Goal: Transaction & Acquisition: Purchase product/service

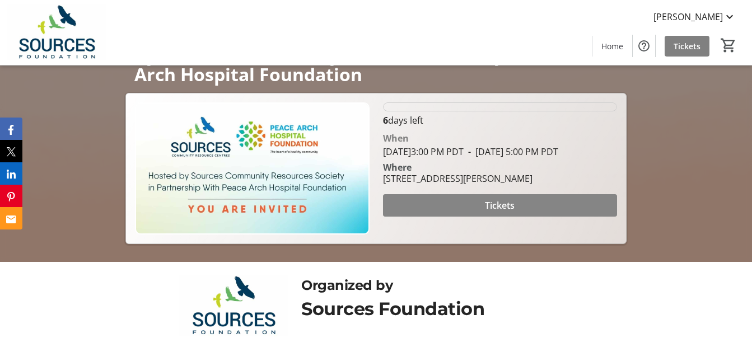
scroll to position [218, 0]
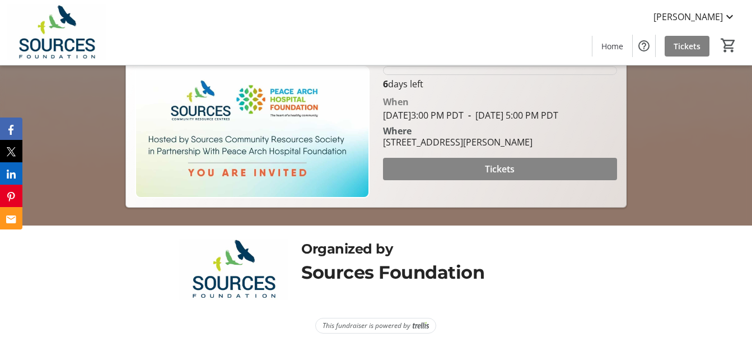
click at [478, 179] on span at bounding box center [500, 169] width 234 height 27
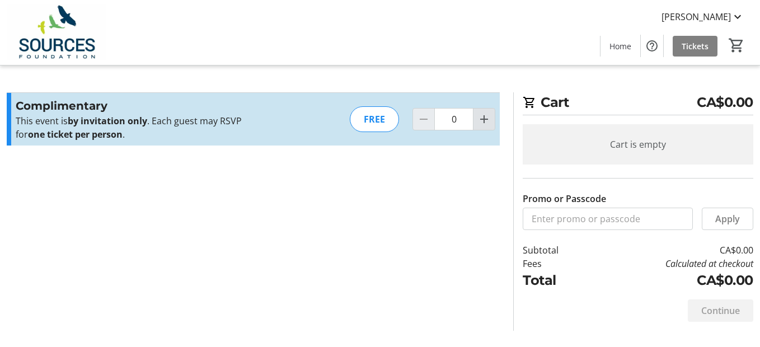
click at [485, 119] on mat-icon "Increment by one" at bounding box center [483, 118] width 13 height 13
type input "1"
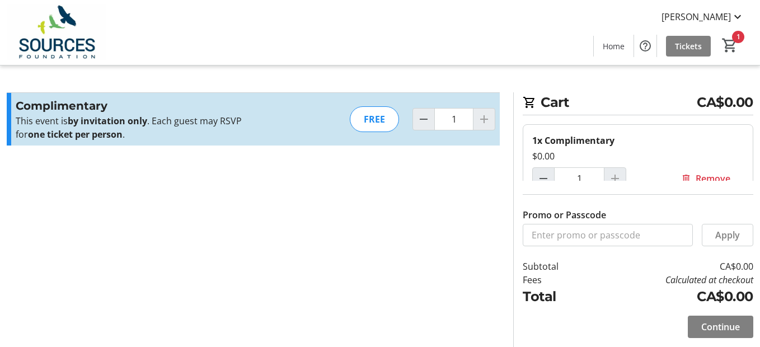
click at [706, 330] on span "Continue" at bounding box center [720, 326] width 39 height 13
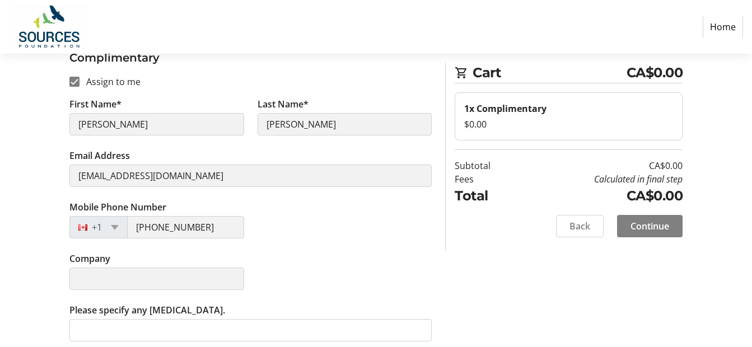
scroll to position [144, 0]
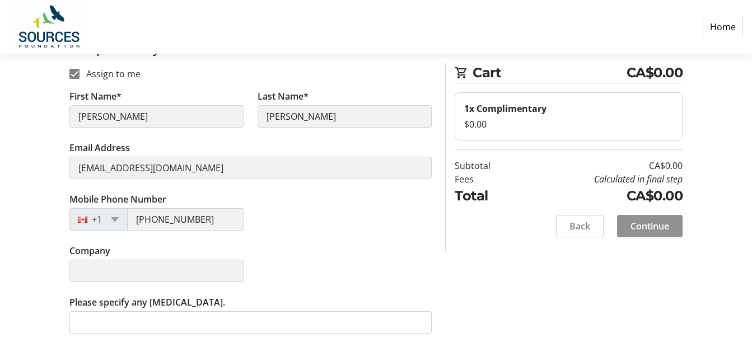
click at [651, 227] on span "Continue" at bounding box center [649, 225] width 39 height 13
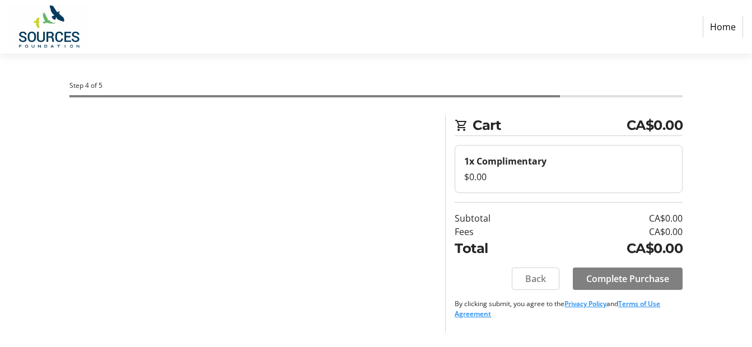
scroll to position [0, 0]
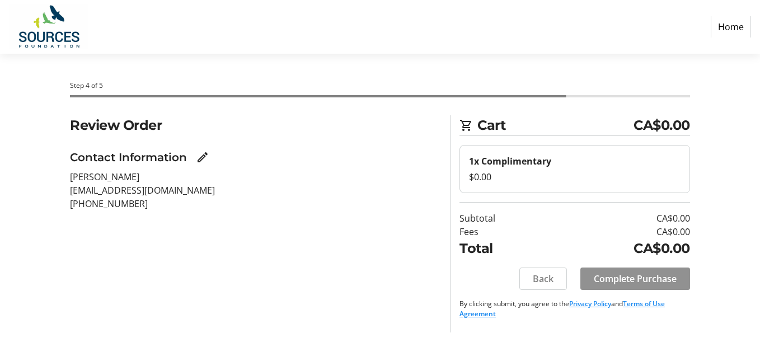
click at [616, 279] on span "Complete Purchase" at bounding box center [635, 278] width 83 height 13
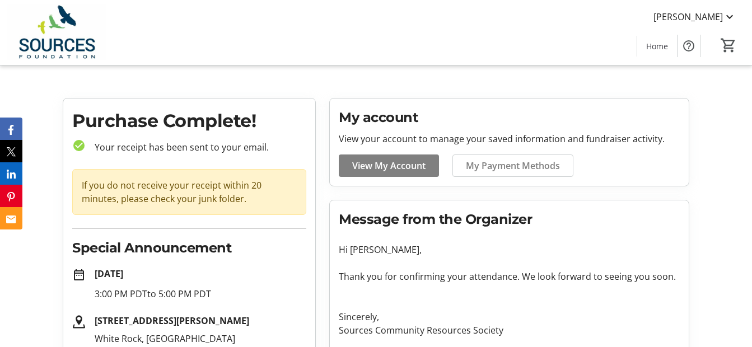
scroll to position [116, 0]
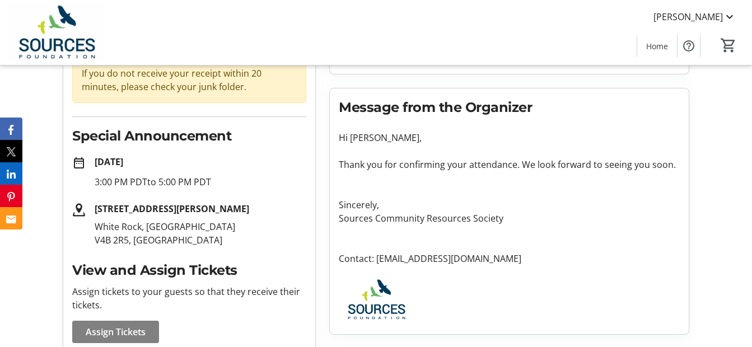
click at [82, 163] on mat-icon "date_range" at bounding box center [78, 162] width 13 height 13
click at [154, 190] on tr-order-details-event-info "date_range [DATE] 3:00 PM PDT to 5:00 PM PDT [STREET_ADDRESS][PERSON_NAME]" at bounding box center [189, 201] width 234 height 92
